Goal: Task Accomplishment & Management: Manage account settings

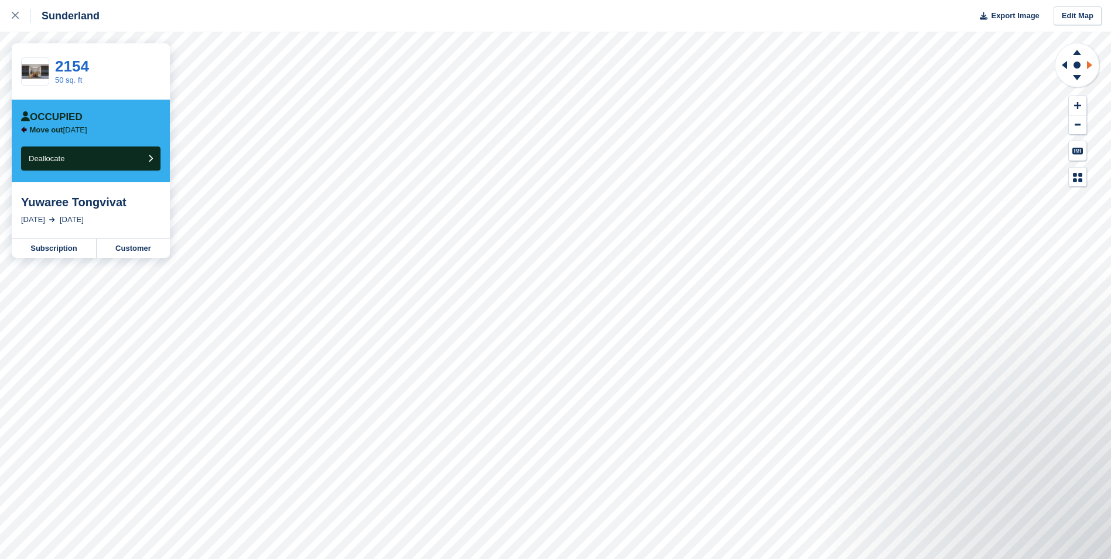
click at [1093, 64] on icon at bounding box center [1091, 65] width 15 height 30
click at [1076, 79] on icon at bounding box center [1077, 79] width 30 height 15
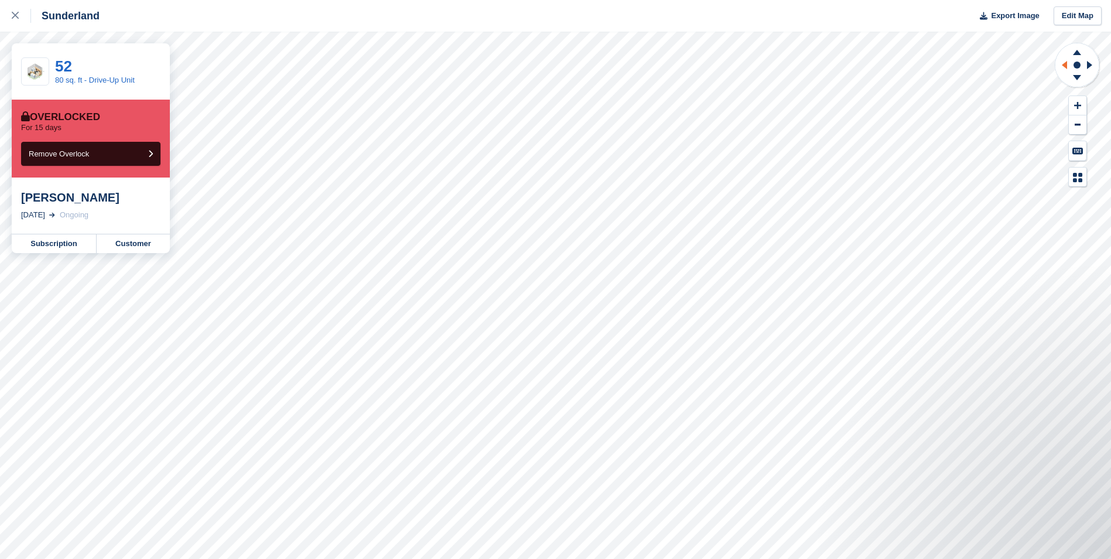
click at [1062, 73] on icon at bounding box center [1062, 65] width 15 height 30
click at [119, 247] on link "Customer" at bounding box center [133, 243] width 73 height 19
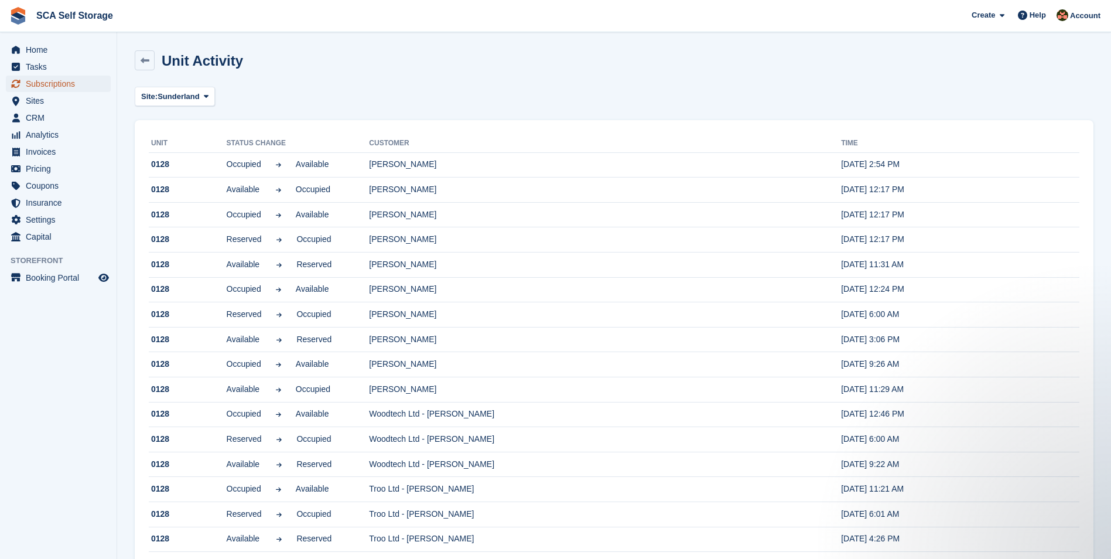
drag, startPoint x: 0, startPoint y: 0, endPoint x: 56, endPoint y: 84, distance: 100.9
click at [56, 84] on span "Subscriptions" at bounding box center [61, 84] width 70 height 16
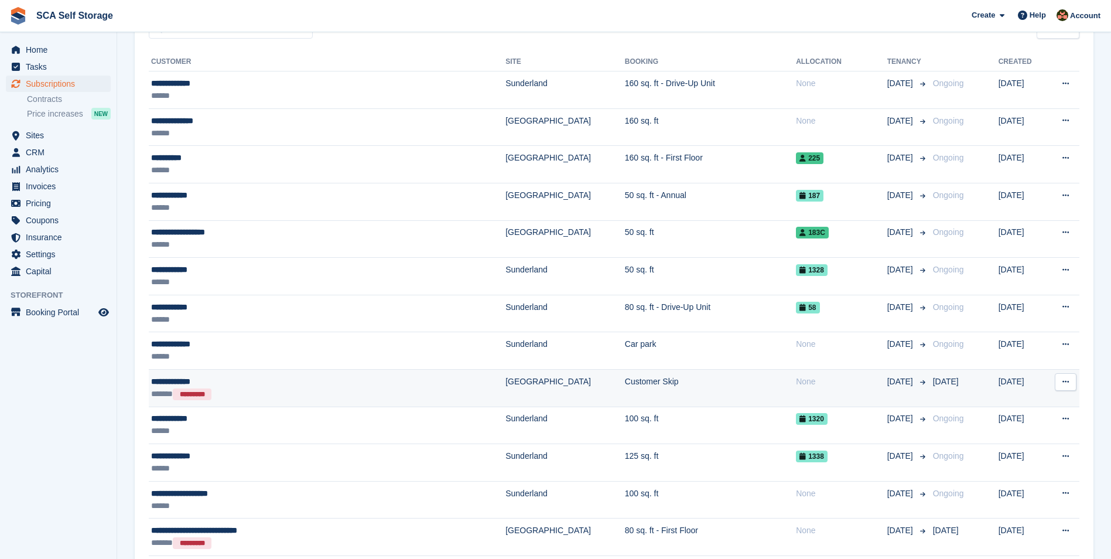
scroll to position [278, 0]
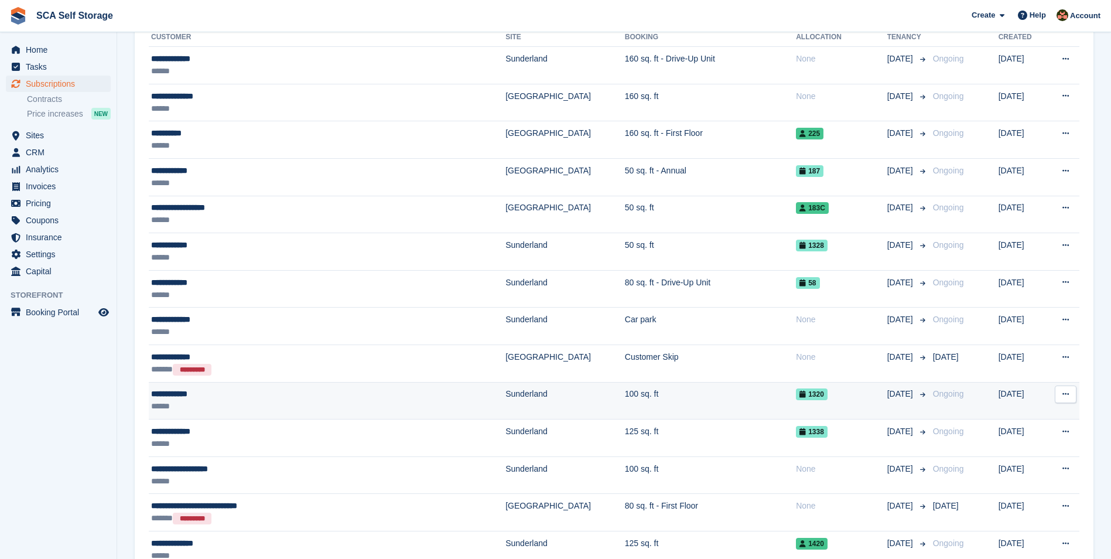
click at [301, 388] on div "**********" at bounding box center [277, 394] width 253 height 12
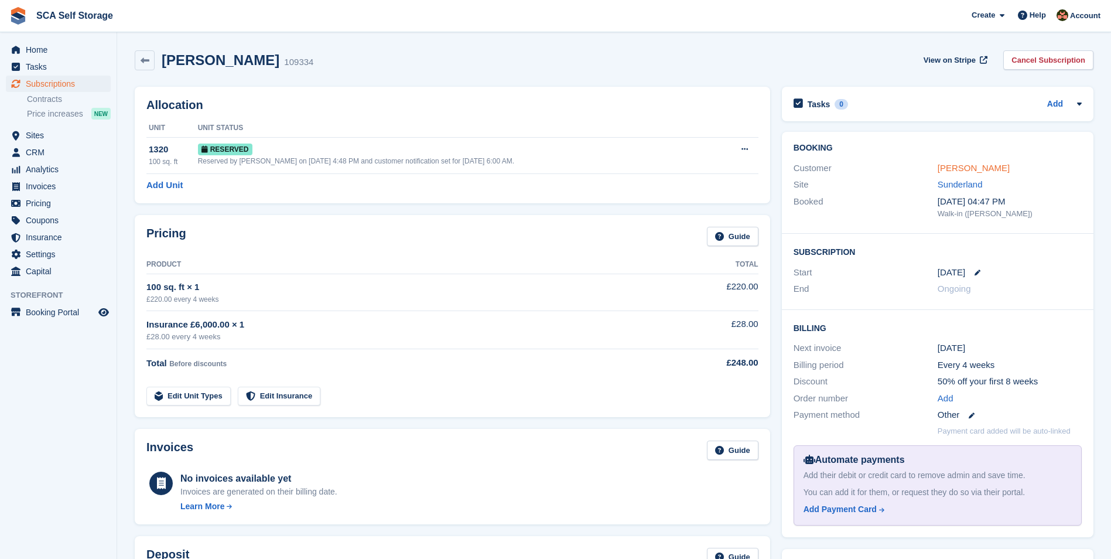
click at [946, 173] on link "Janice Davie" at bounding box center [973, 168] width 72 height 10
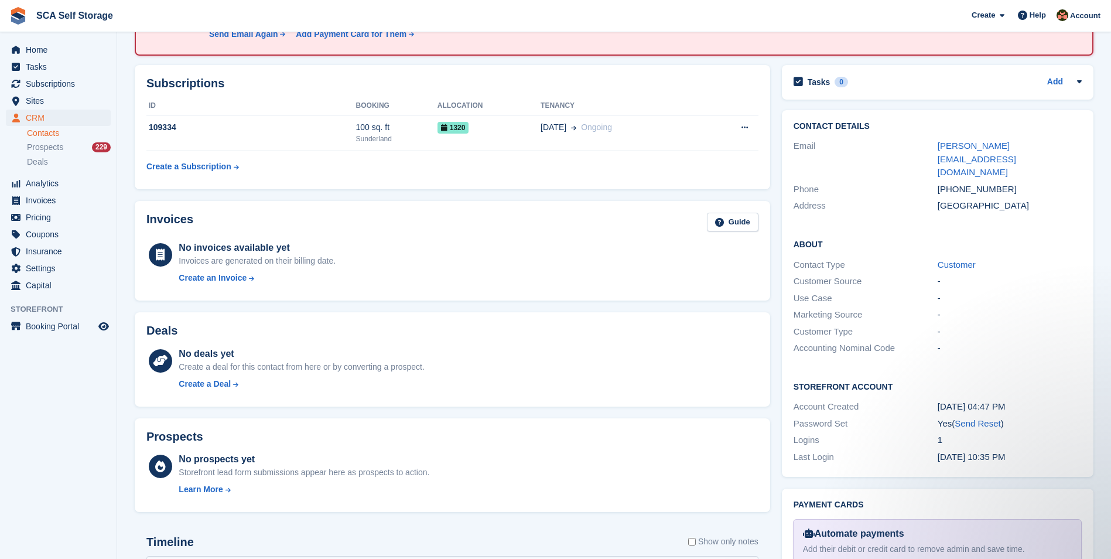
scroll to position [146, 0]
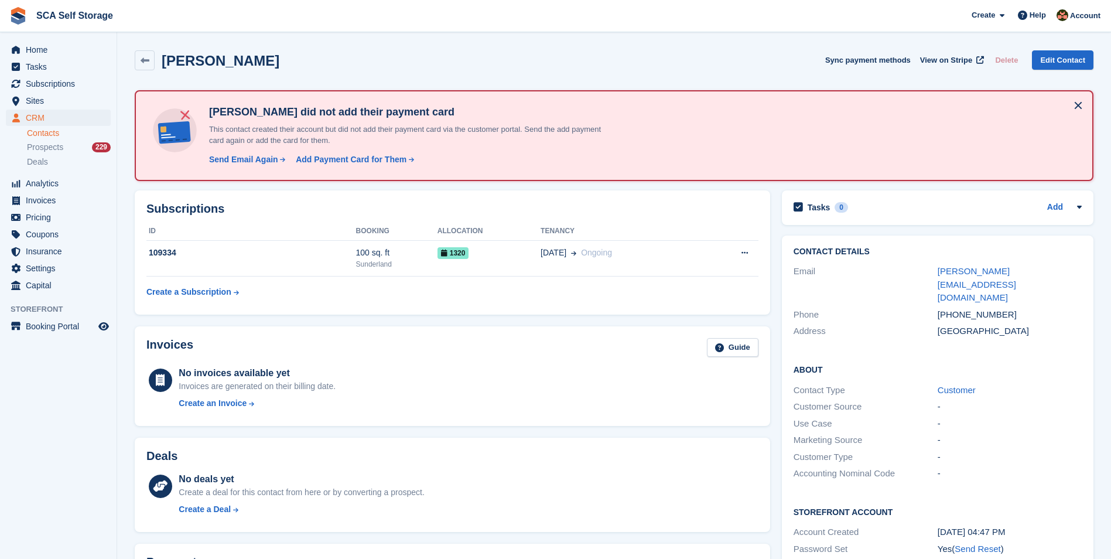
scroll to position [146, 0]
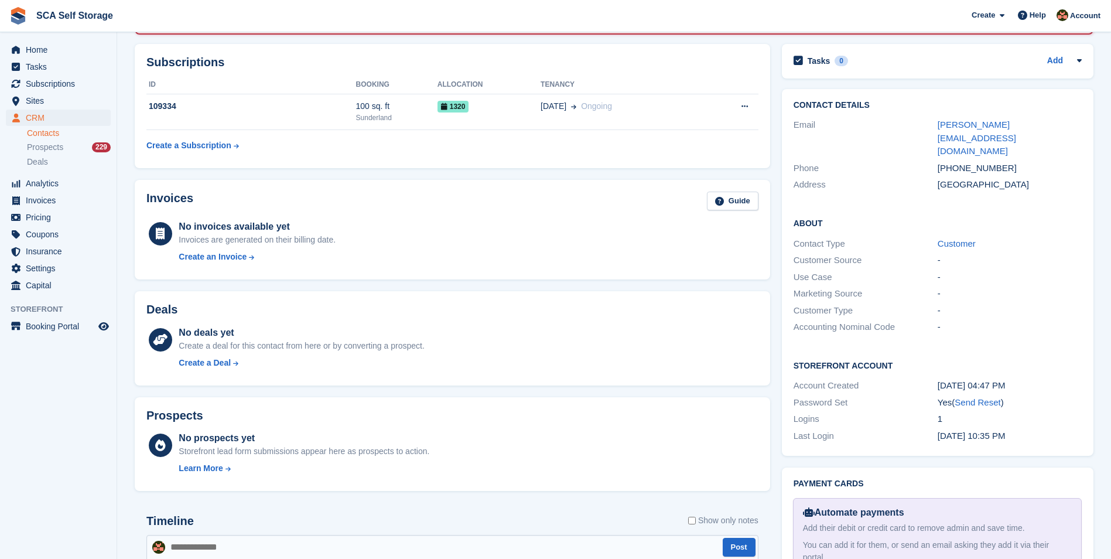
click at [520, 362] on div "No deals yet Create a deal for this contact from here or by converting a prospe…" at bounding box center [468, 350] width 579 height 48
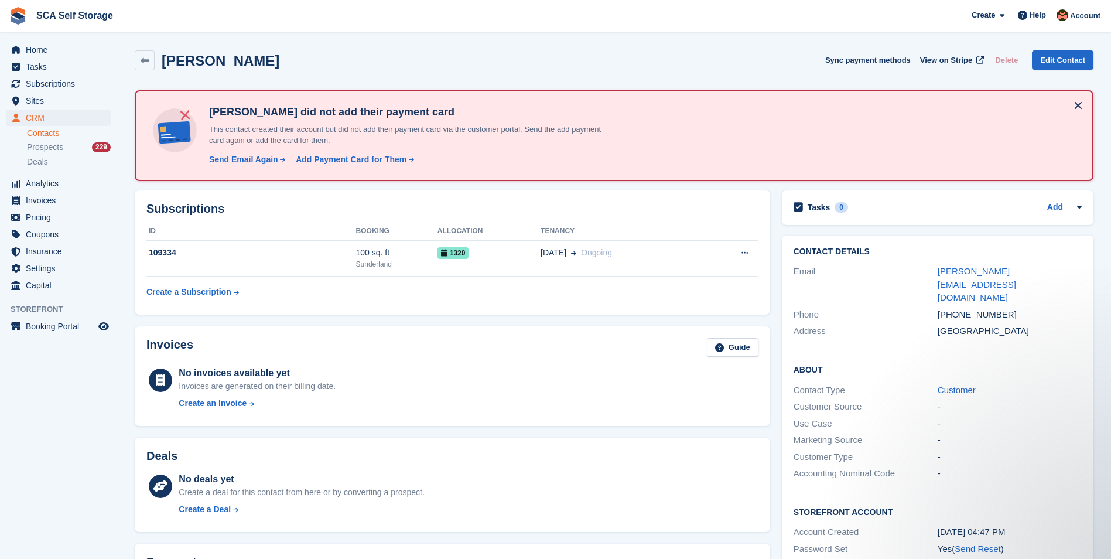
scroll to position [0, 0]
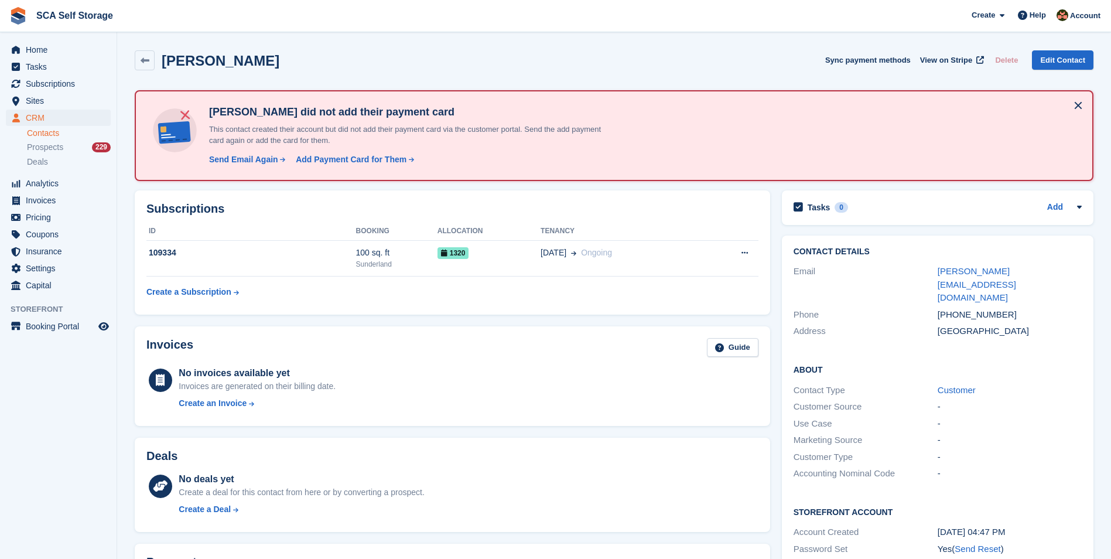
click at [505, 317] on div "Subscriptions ID Booking Allocation Tenancy 109334 100 sq. ft Sunderland 1320 2…" at bounding box center [452, 252] width 647 height 136
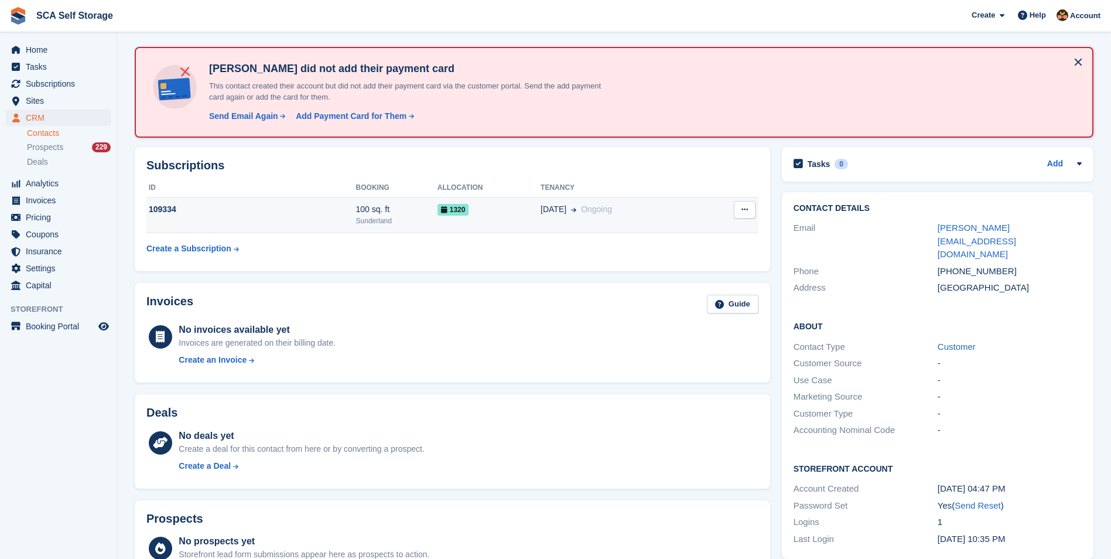
scroll to position [44, 0]
click at [488, 214] on div "1320" at bounding box center [488, 209] width 103 height 12
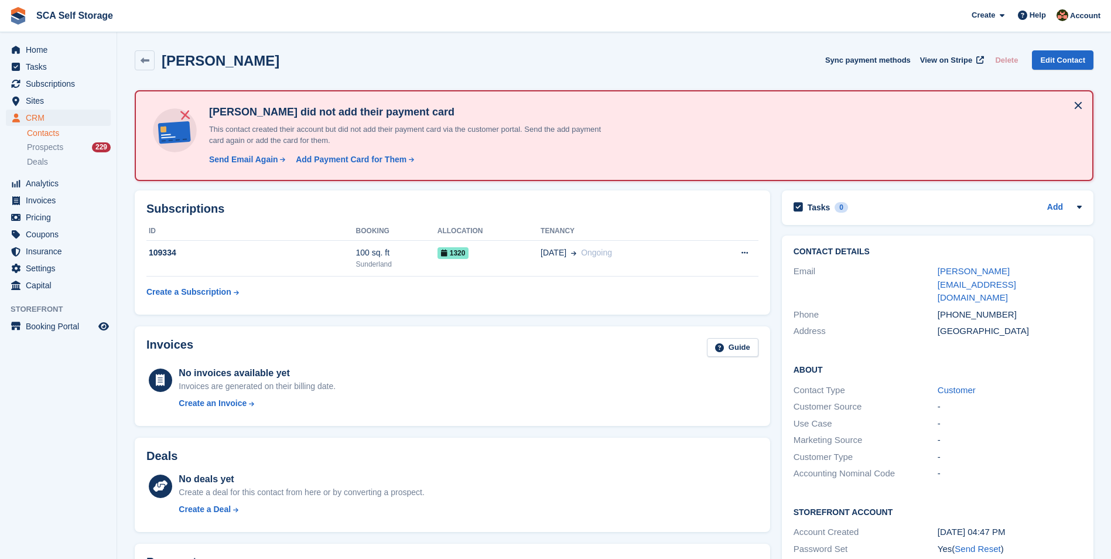
scroll to position [44, 0]
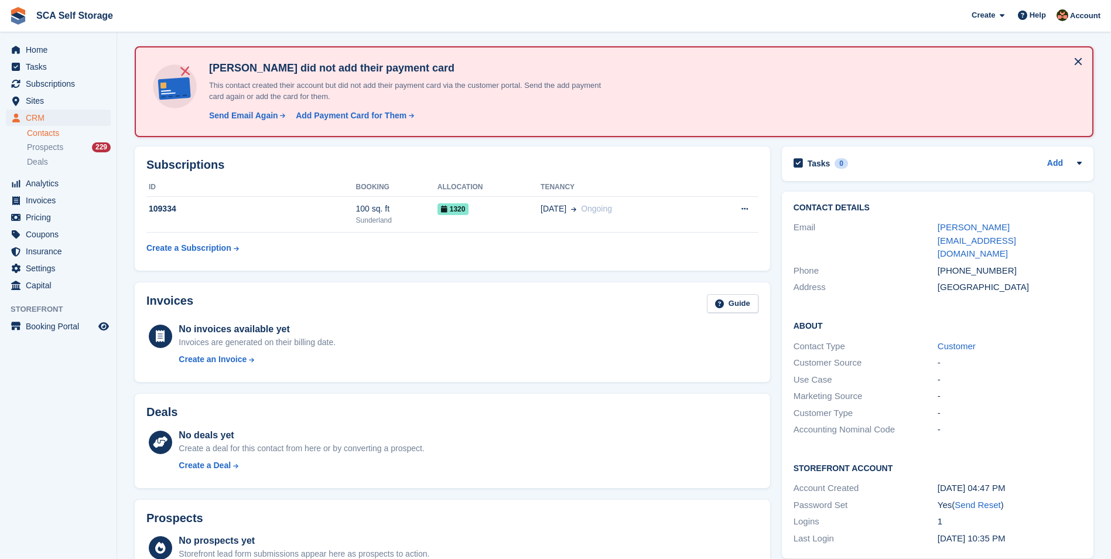
click at [409, 277] on div "Invoices Guide No invoices available yet Invoices are generated on their billin…" at bounding box center [452, 332] width 647 height 112
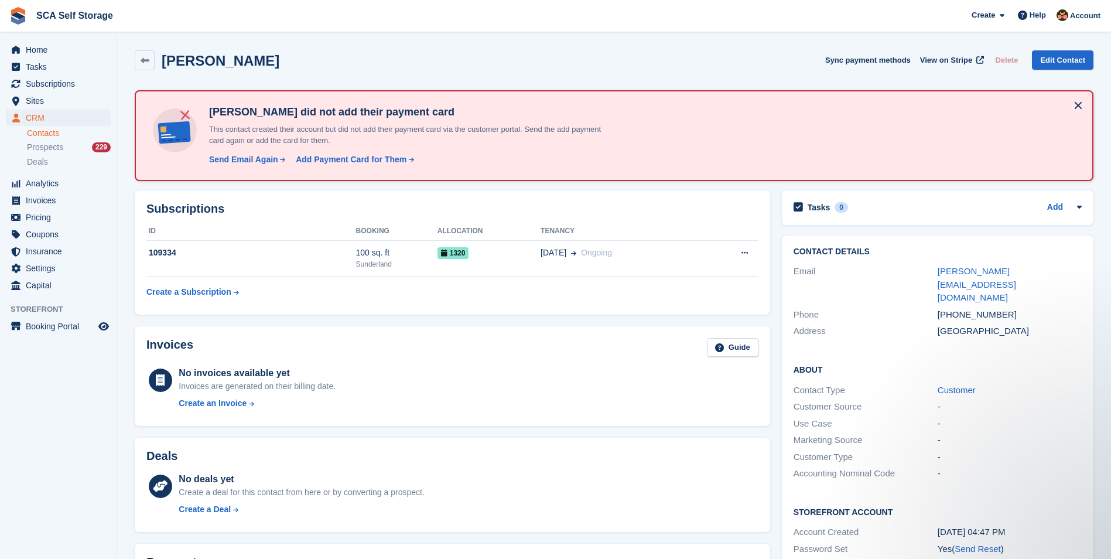
scroll to position [0, 0]
click at [428, 314] on div "Subscriptions ID Booking Allocation Tenancy 109334 100 sq. ft Sunderland 1320 2…" at bounding box center [452, 252] width 647 height 136
click at [367, 159] on div "Add Payment Card for Them" at bounding box center [351, 159] width 111 height 12
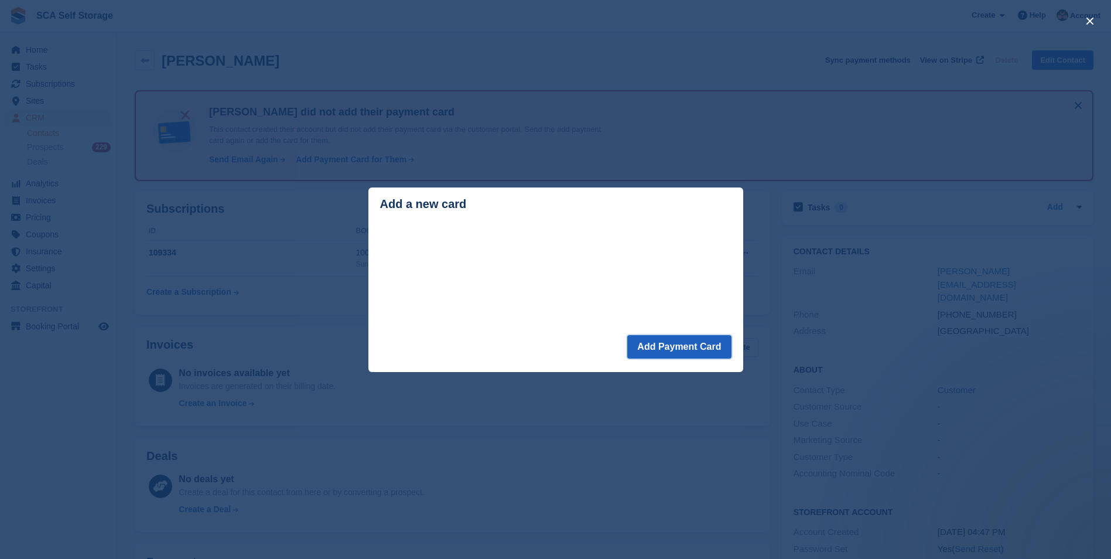
click at [669, 351] on button "Add Payment Card" at bounding box center [679, 346] width 104 height 23
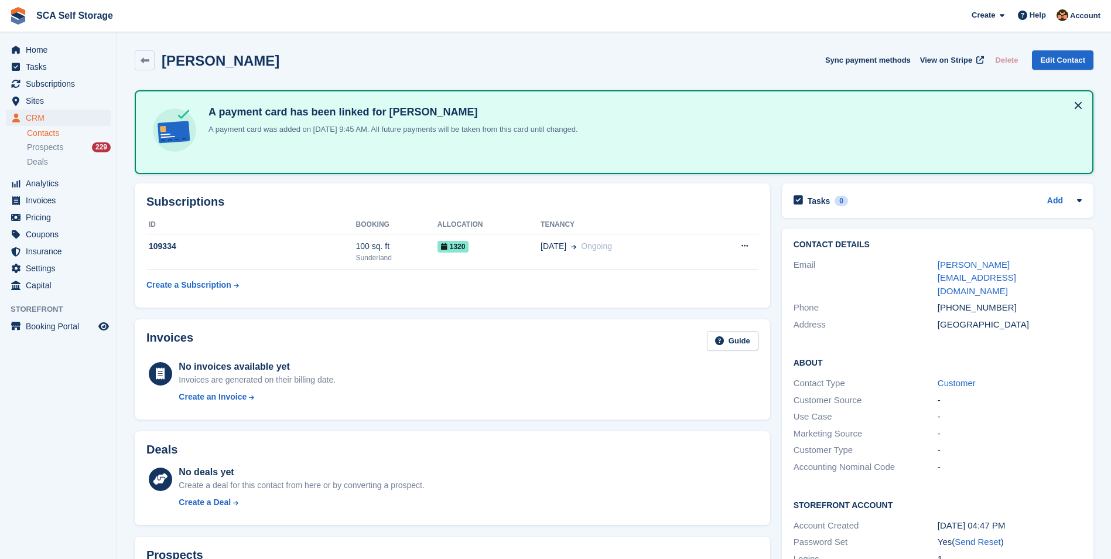
click at [504, 309] on div "Subscriptions ID Booking Allocation Tenancy 109334 100 sq. ft [GEOGRAPHIC_DATA]…" at bounding box center [452, 245] width 647 height 136
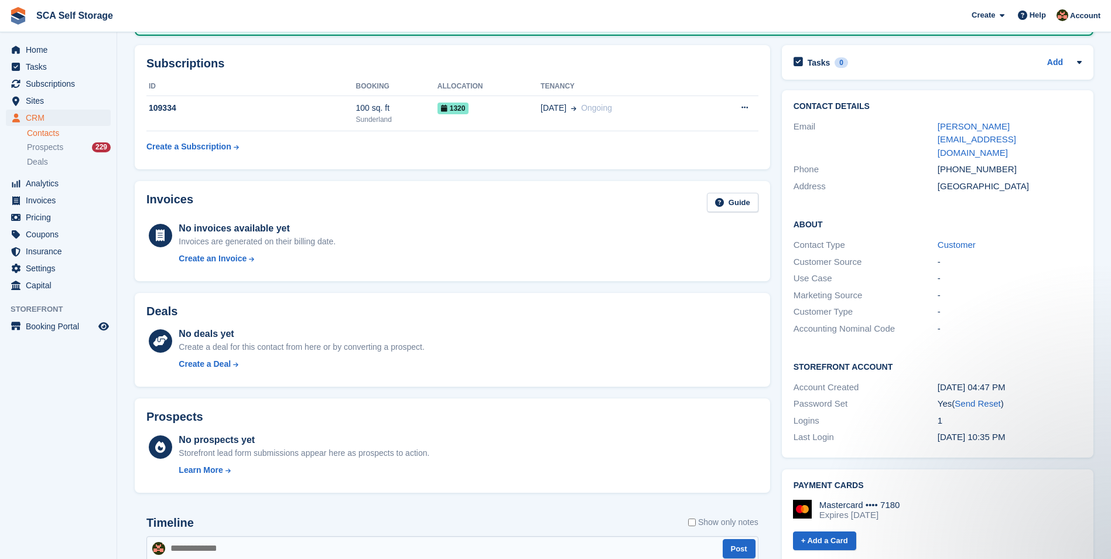
scroll to position [146, 0]
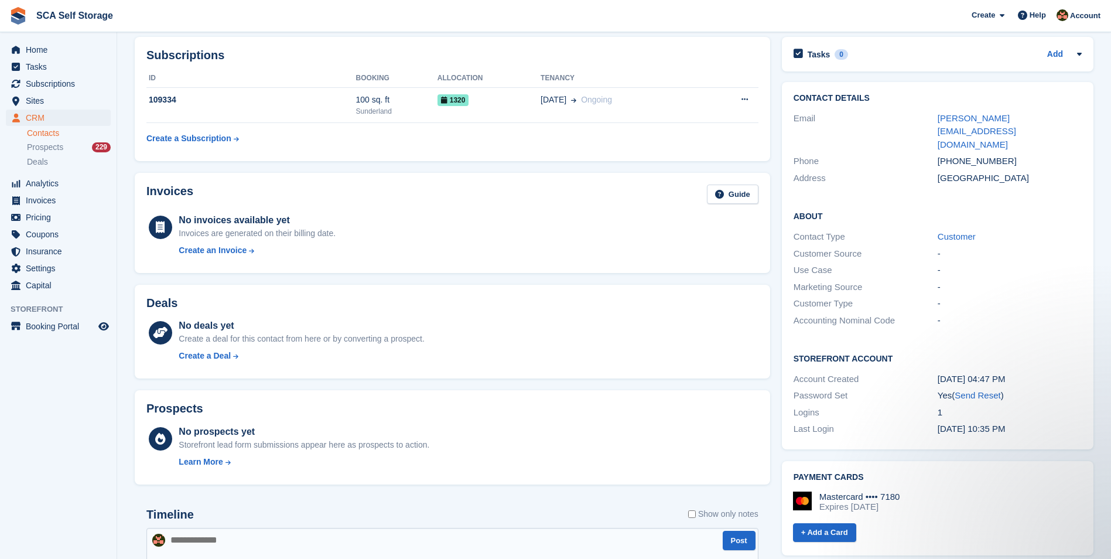
click at [492, 276] on div "Invoices Guide No invoices available yet Invoices are generated on their billin…" at bounding box center [452, 223] width 647 height 112
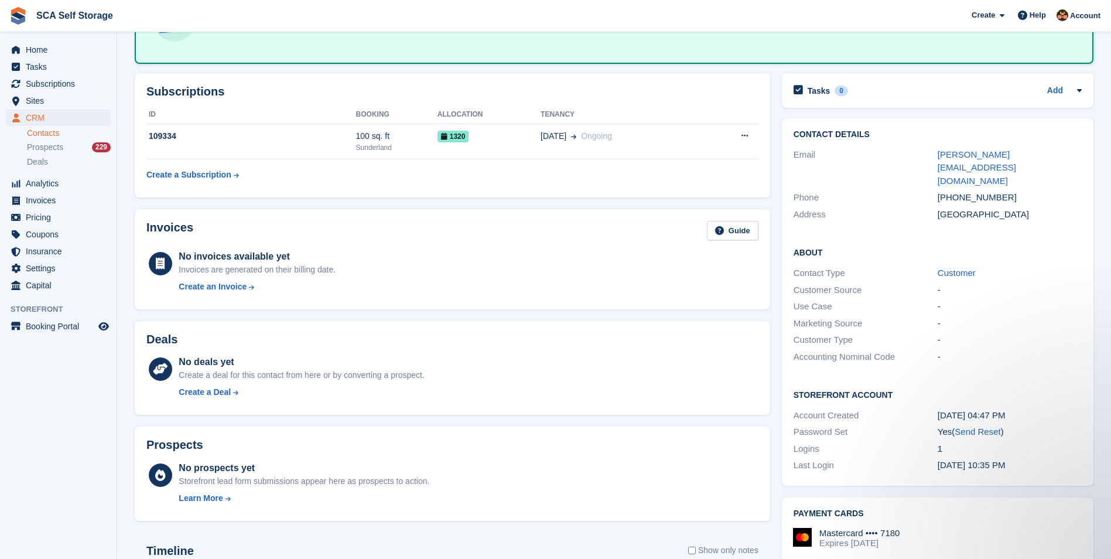
scroll to position [0, 0]
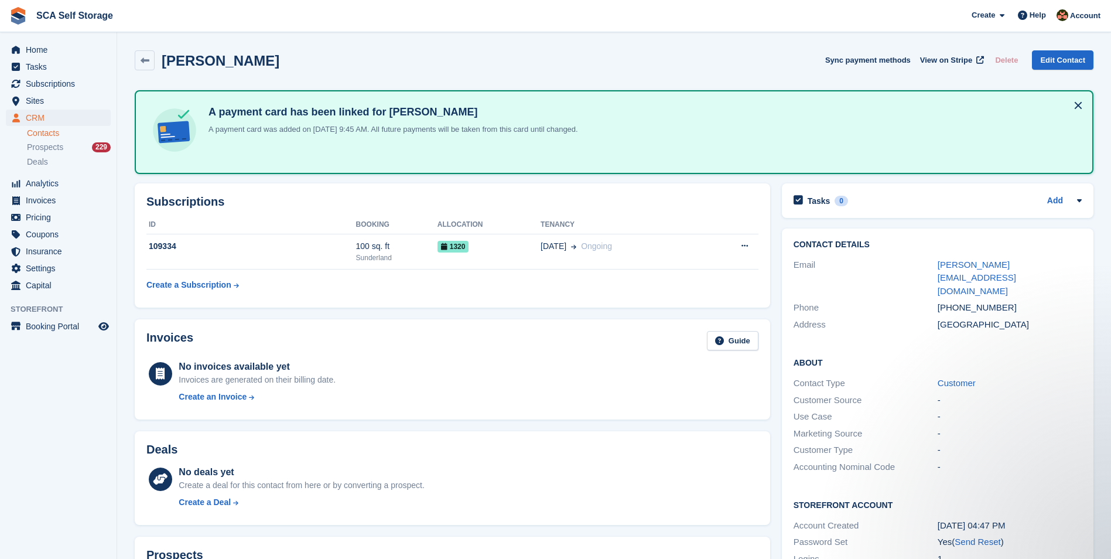
click at [482, 316] on div "Invoices Guide No invoices available yet Invoices are generated on their billin…" at bounding box center [452, 369] width 647 height 112
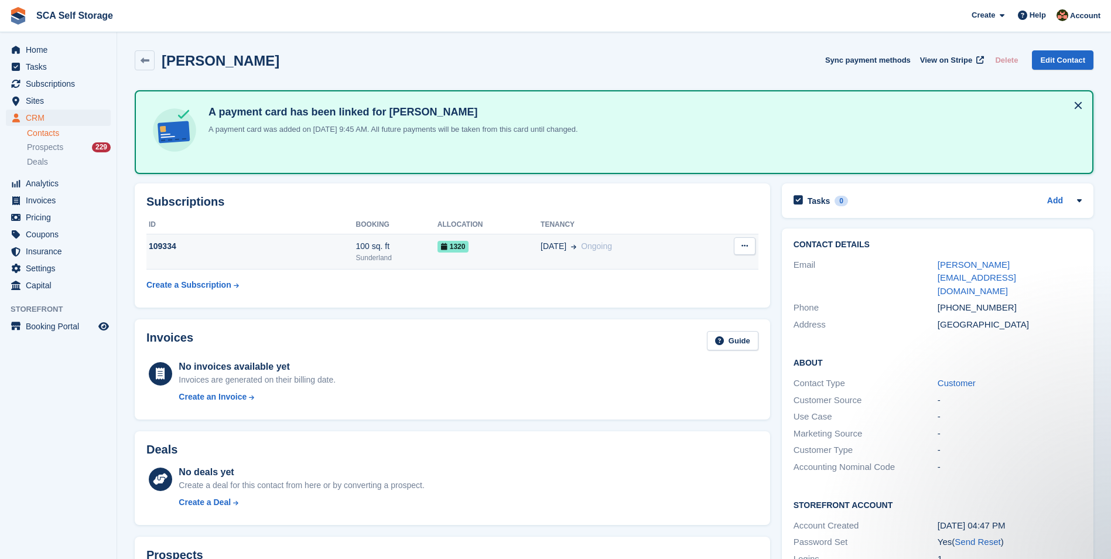
click at [437, 246] on span "1320" at bounding box center [453, 247] width 32 height 12
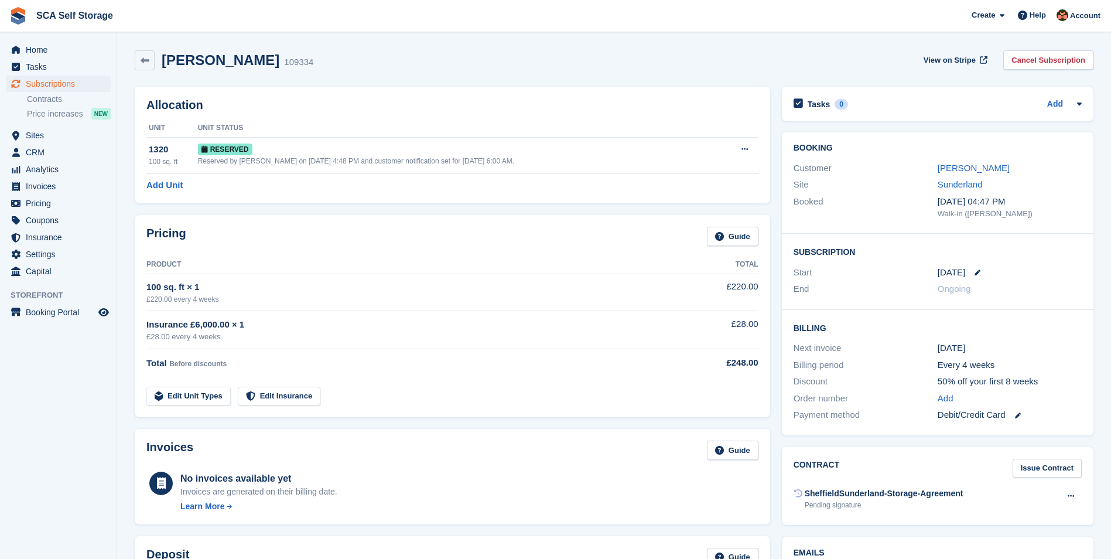
click at [522, 344] on td "Insurance £6,000.00 × 1 £28.00 every 4 weeks" at bounding box center [404, 330] width 517 height 38
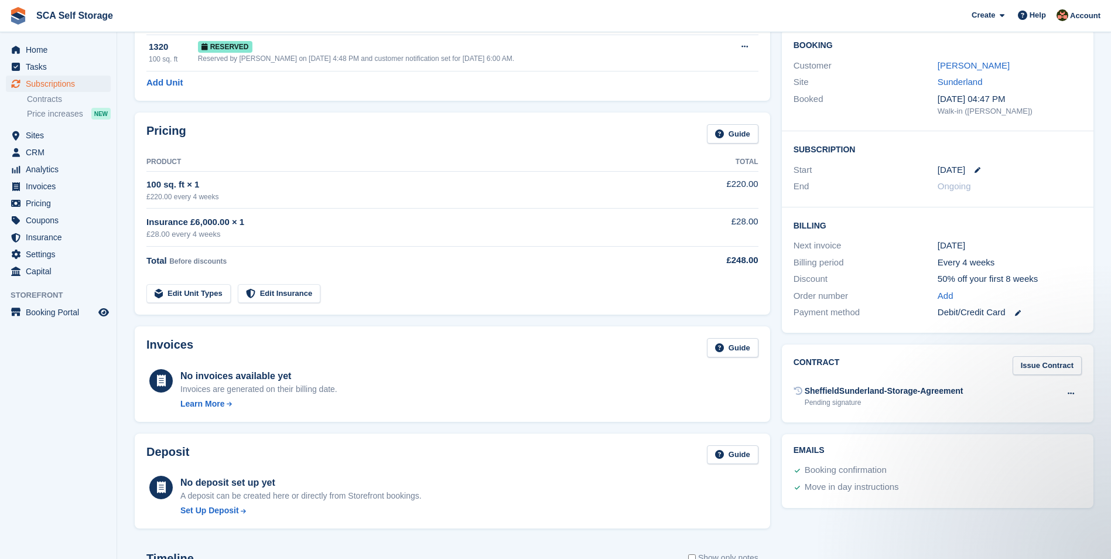
click at [476, 280] on td "Edit Unit Types Edit Insurance" at bounding box center [404, 291] width 517 height 24
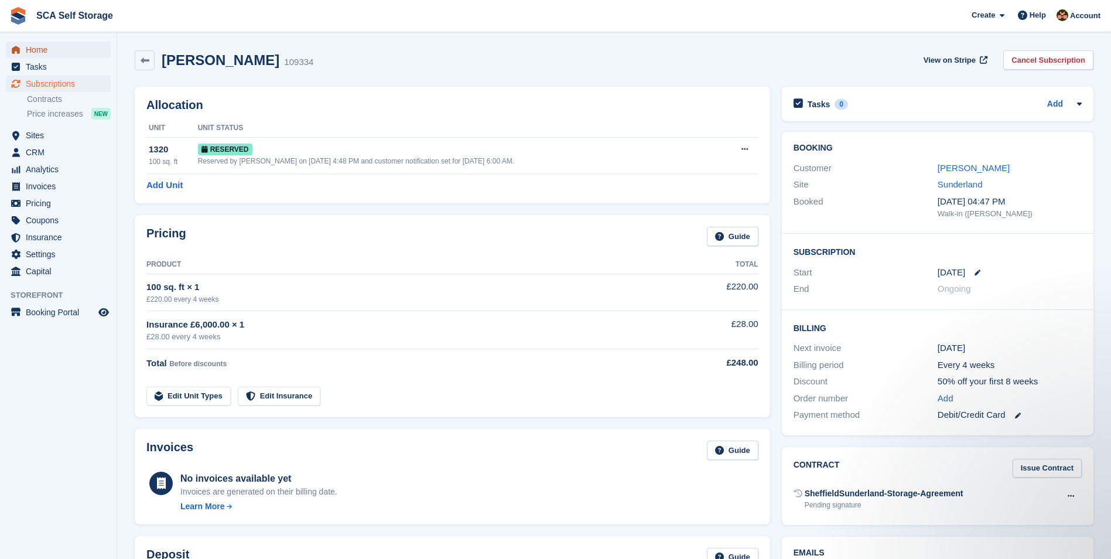
click at [77, 44] on span "Home" at bounding box center [61, 50] width 70 height 16
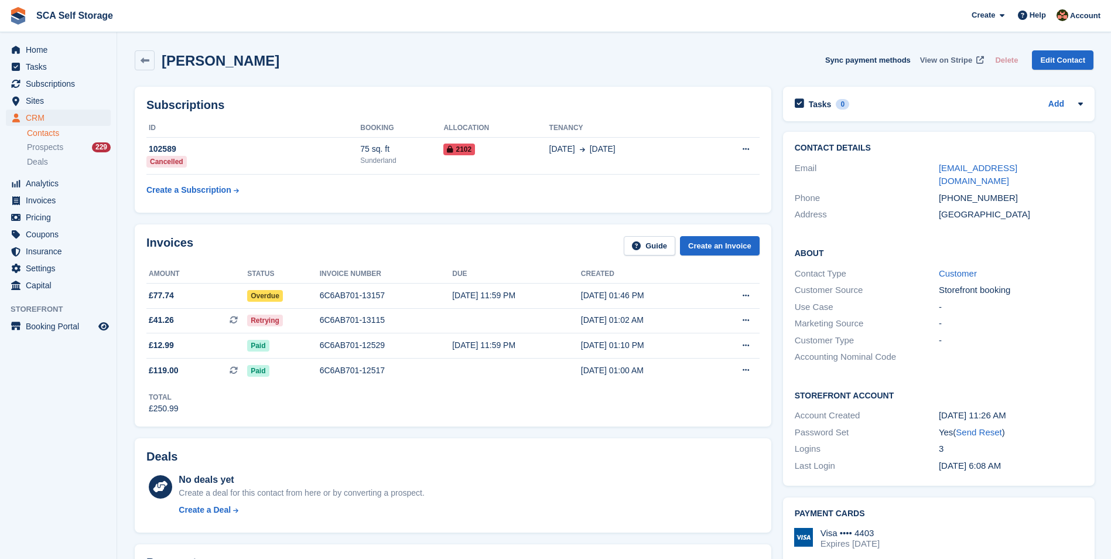
click at [933, 61] on span "View on Stripe" at bounding box center [946, 60] width 52 height 12
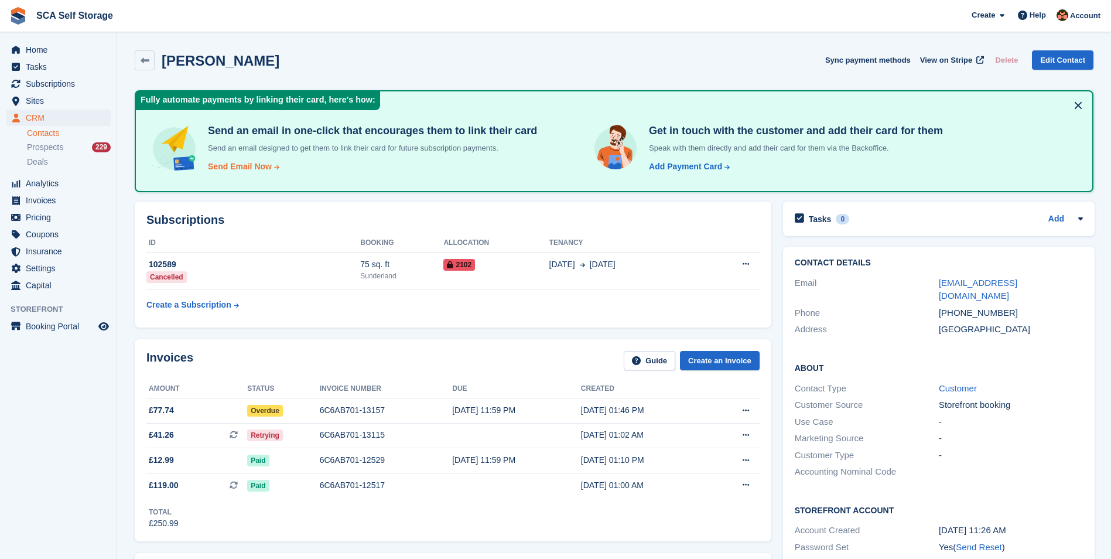
click at [238, 170] on div "Send Email Now" at bounding box center [240, 166] width 64 height 12
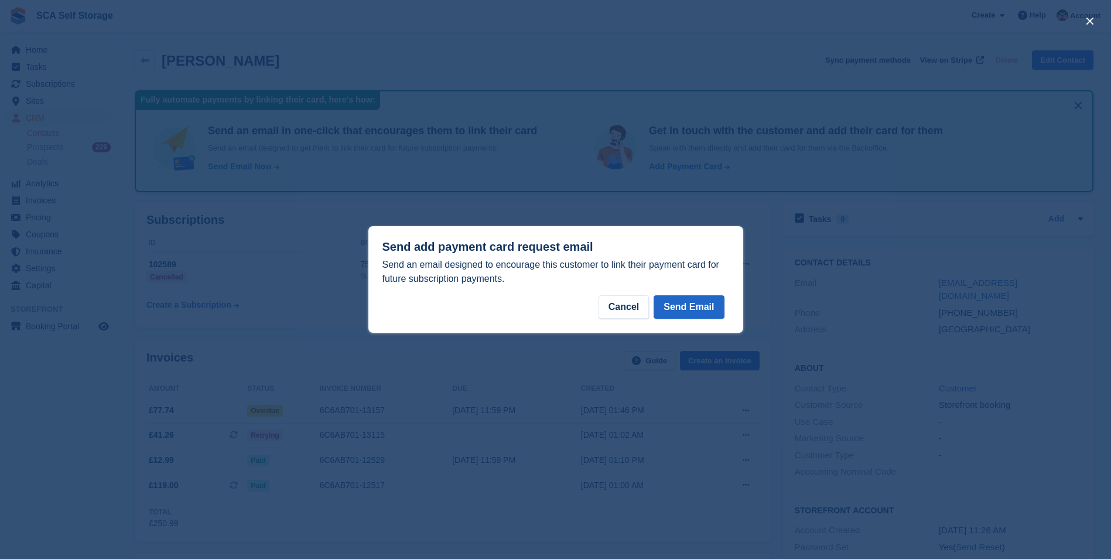
click at [705, 292] on div "Send add payment card request email Send an email designed to encourage this cu…" at bounding box center [555, 279] width 375 height 107
click at [700, 309] on button "Send Email" at bounding box center [688, 306] width 70 height 23
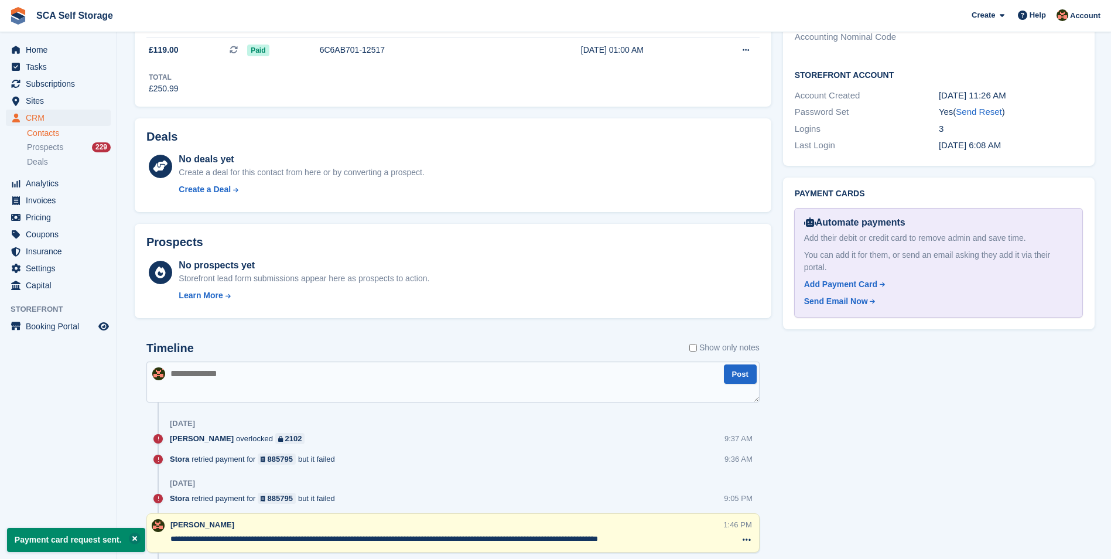
scroll to position [425, 0]
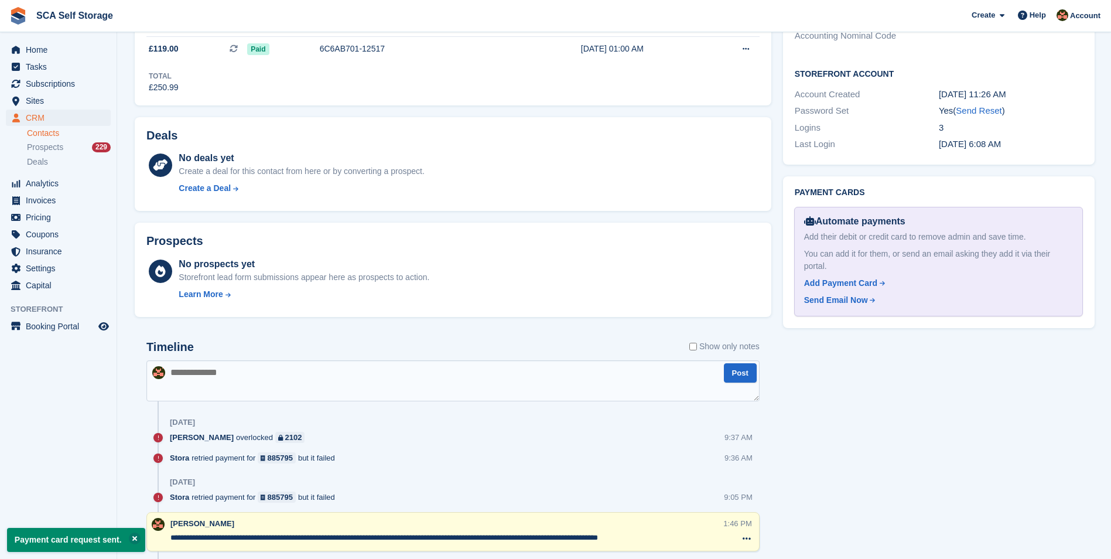
click at [377, 382] on textarea at bounding box center [452, 380] width 613 height 41
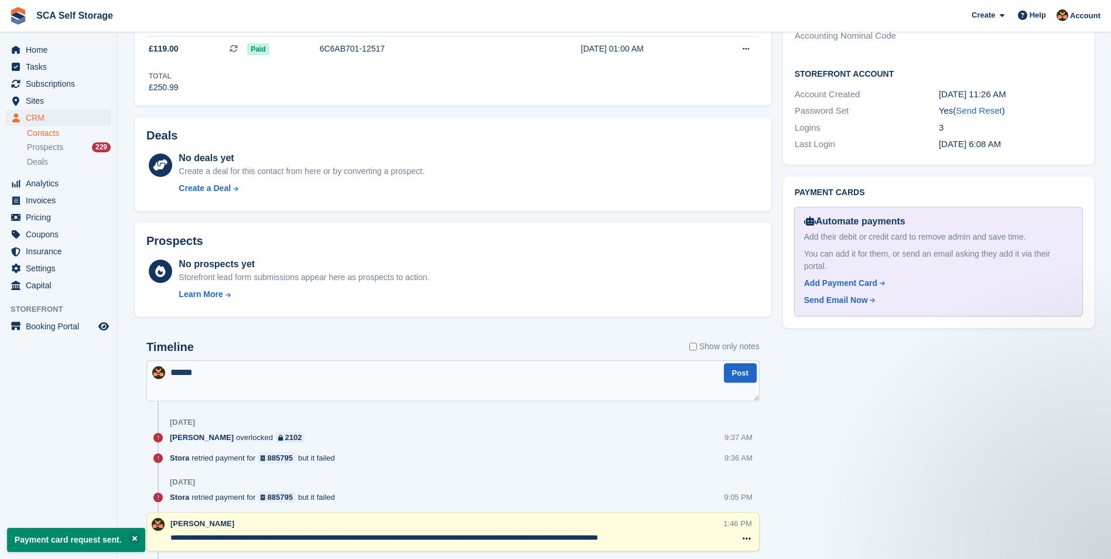
scroll to position [0, 0]
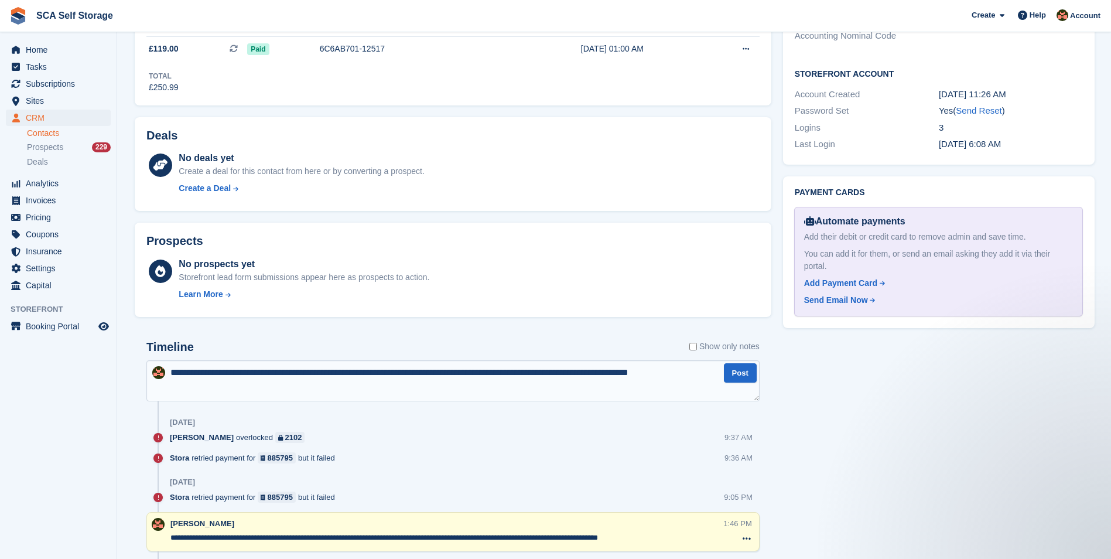
type textarea "**********"
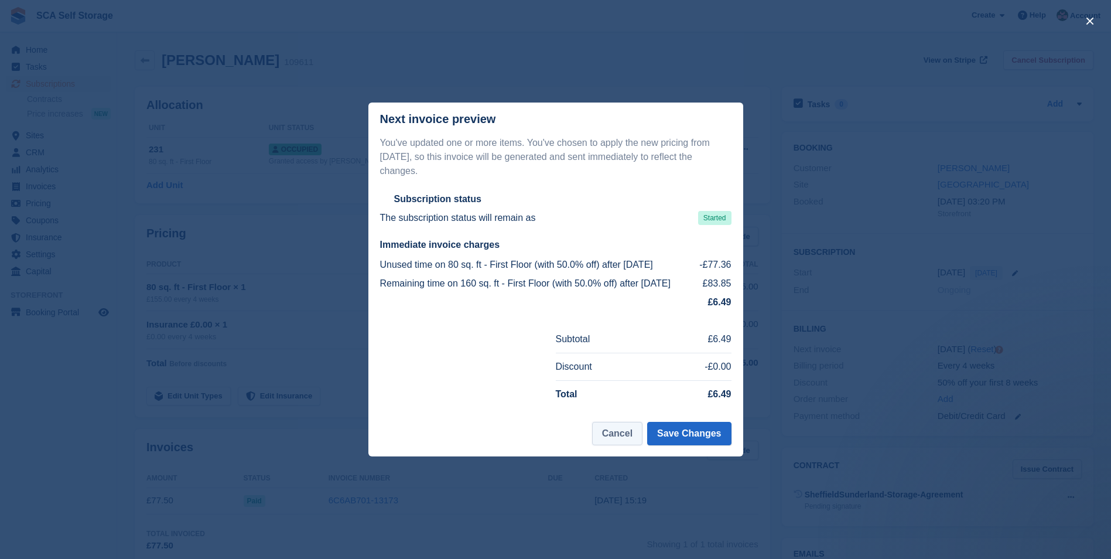
click at [620, 426] on button "Cancel" at bounding box center [617, 433] width 50 height 23
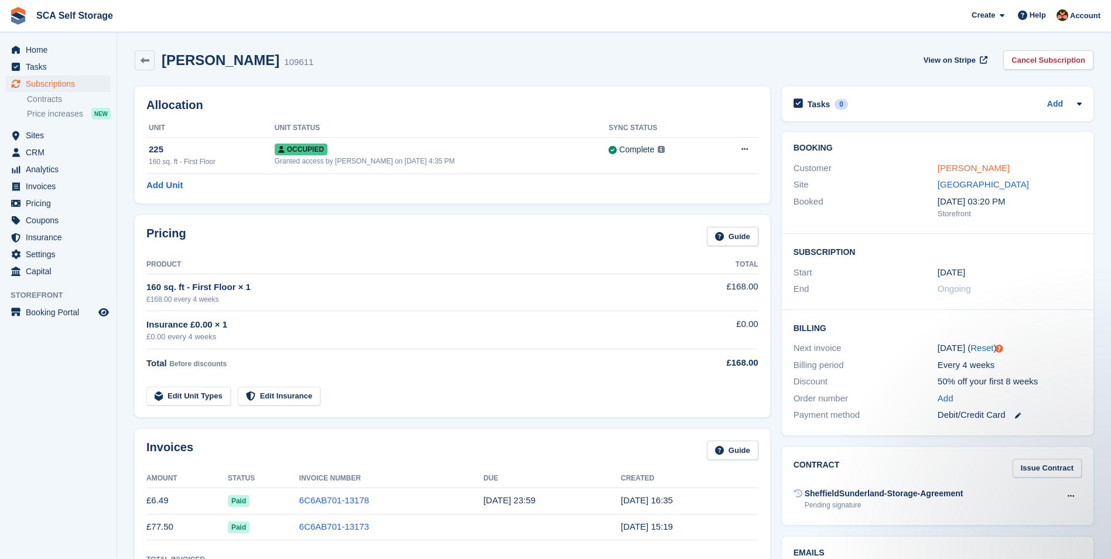
click at [963, 169] on link "[PERSON_NAME]" at bounding box center [973, 168] width 72 height 10
